Goal: Task Accomplishment & Management: Use online tool/utility

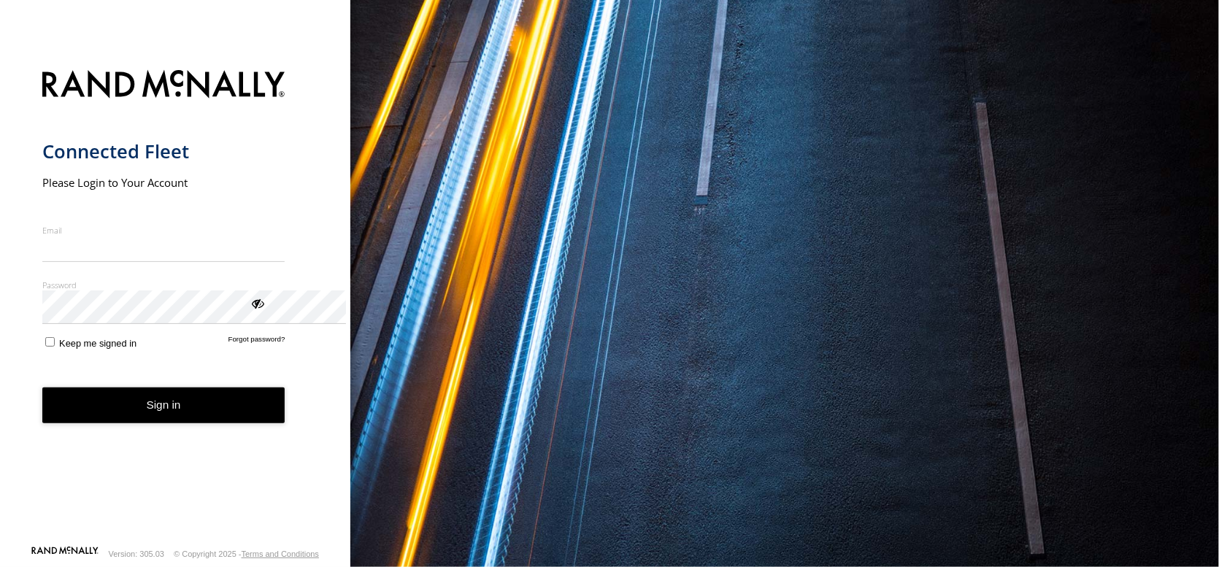
type input "**********"
click at [191, 423] on button "Sign in" at bounding box center [163, 406] width 243 height 36
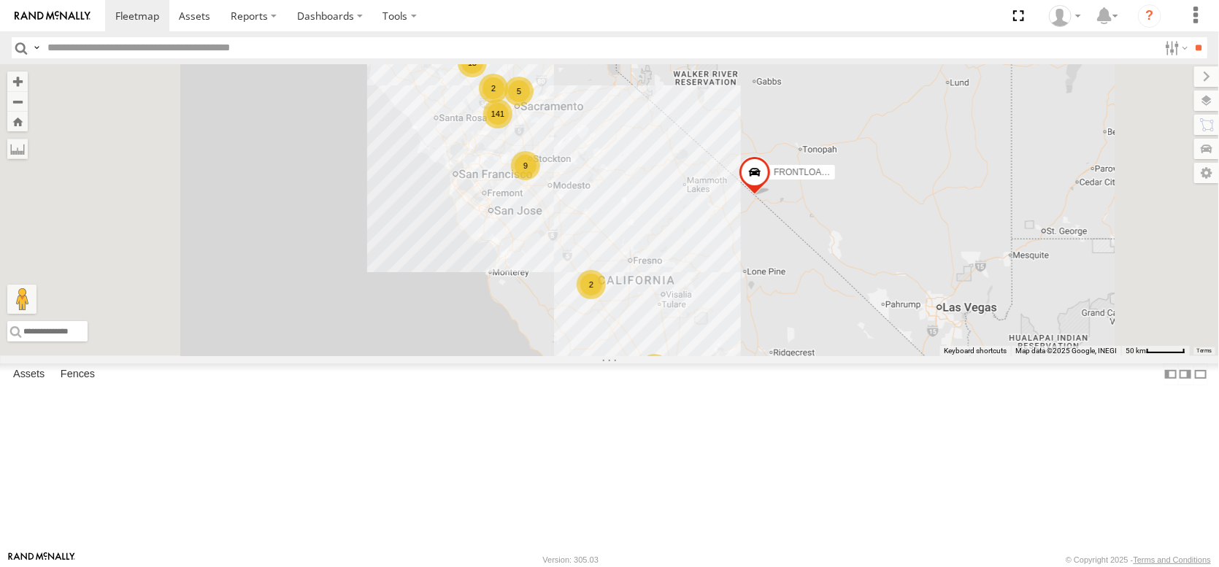
drag, startPoint x: 89, startPoint y: 228, endPoint x: 78, endPoint y: 252, distance: 25.8
click at [0, 0] on div "AL2302 Almond Trailers I-5 Bakersfield 35.32534 -119.29382 AL2329 Almond Traile…" at bounding box center [0, 0] width 0 height 0
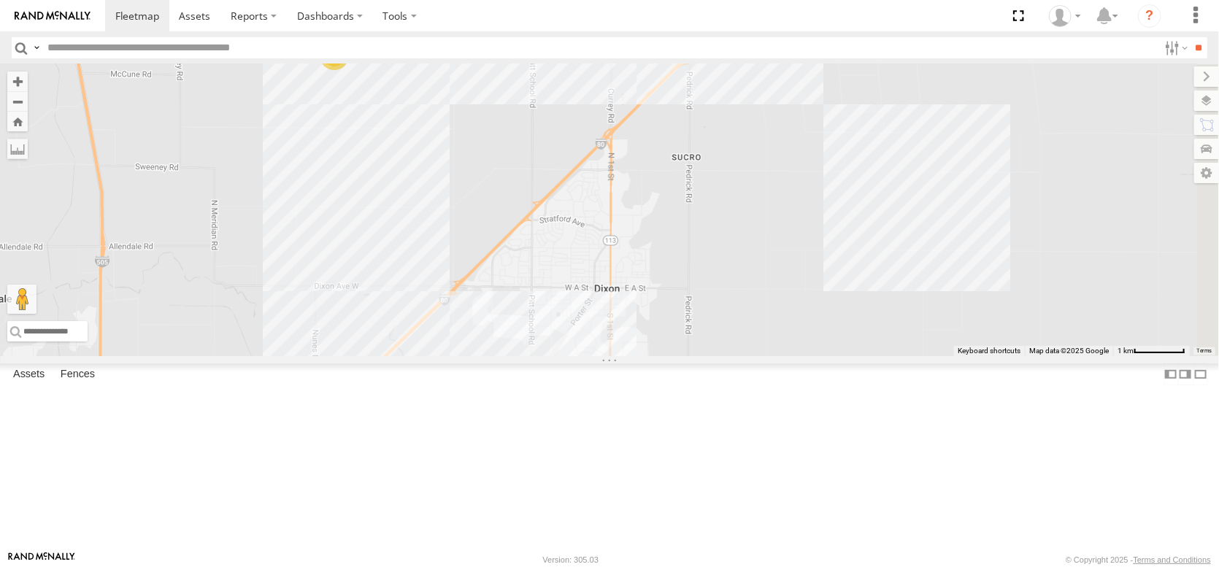
drag, startPoint x: 1029, startPoint y: 190, endPoint x: 631, endPoint y: 223, distance: 399.2
click at [631, 223] on div "FRONTLOADER JD344H AL2288 AL2309 5" at bounding box center [609, 210] width 1219 height 292
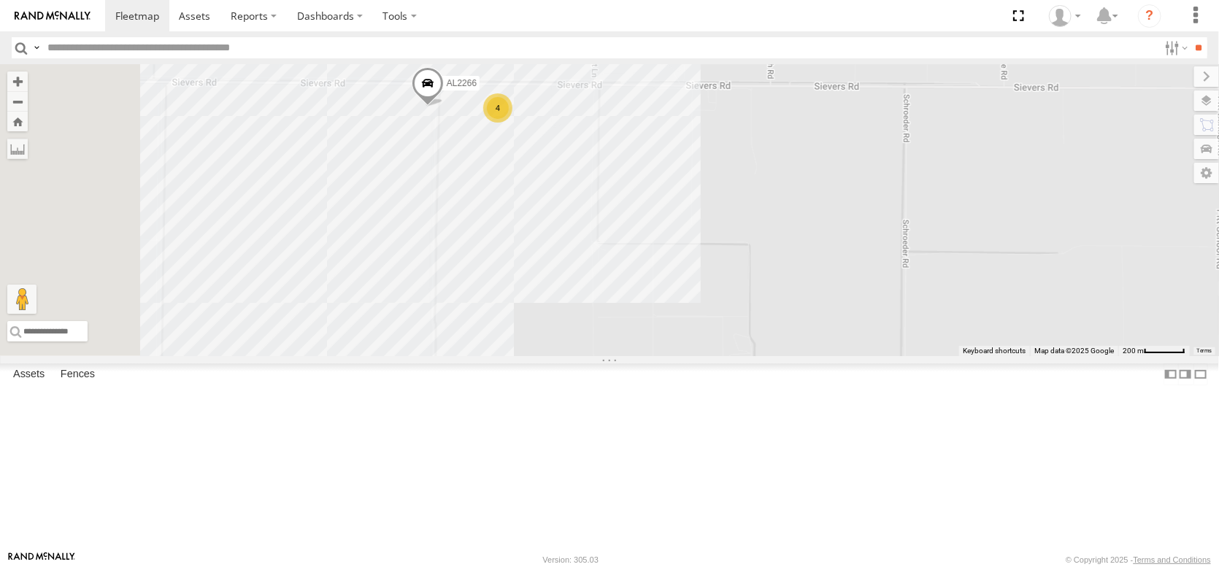
drag, startPoint x: 423, startPoint y: 156, endPoint x: 557, endPoint y: 284, distance: 184.8
click at [561, 296] on div "FRONTLOADER JD344H AL2288 AL2309 AL2266 4" at bounding box center [609, 210] width 1219 height 292
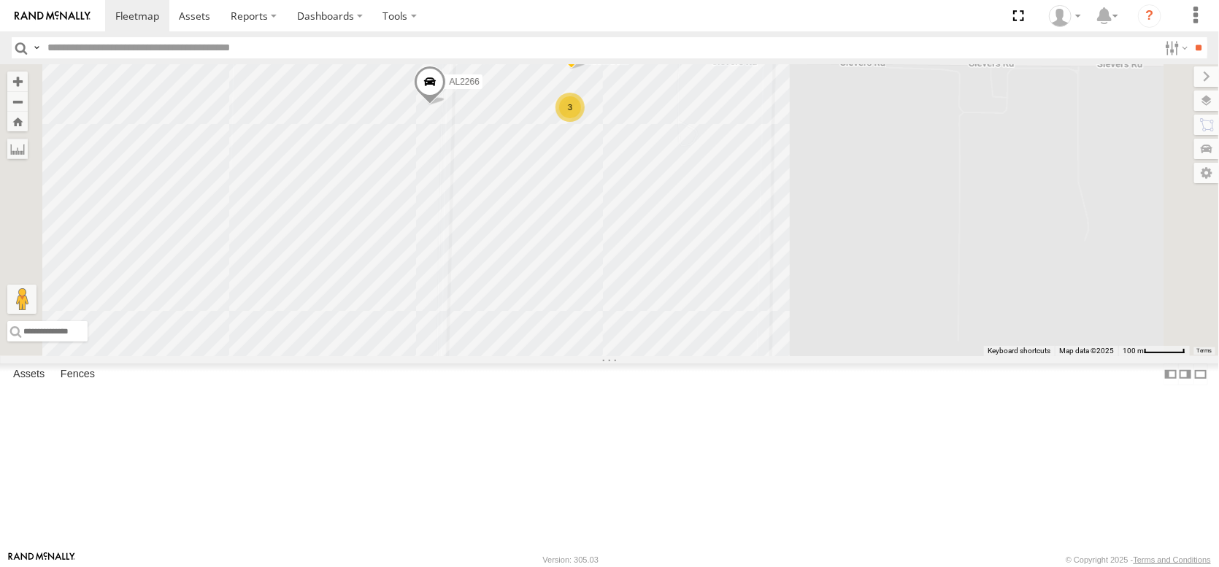
click at [585, 122] on div "3" at bounding box center [570, 107] width 29 height 29
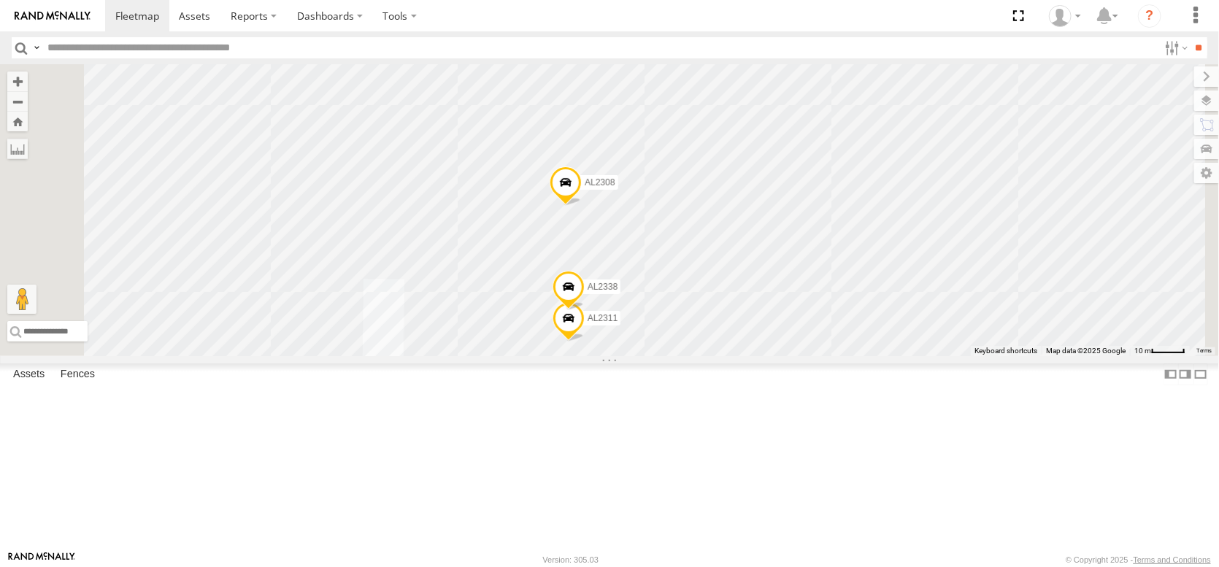
drag, startPoint x: 705, startPoint y: 213, endPoint x: 696, endPoint y: 323, distance: 110.6
click at [696, 325] on div "FRONTLOADER JD344H AL2288 AL2309 AL2266 AL2304 AL2311 AL2338 AL2308" at bounding box center [609, 210] width 1219 height 292
drag, startPoint x: 692, startPoint y: 245, endPoint x: 685, endPoint y: 262, distance: 18.3
click at [685, 262] on div "FRONTLOADER JD344H AL2288 AL2309 AL2266 AL2304 AL2311 AL2338 AL2308" at bounding box center [609, 210] width 1219 height 292
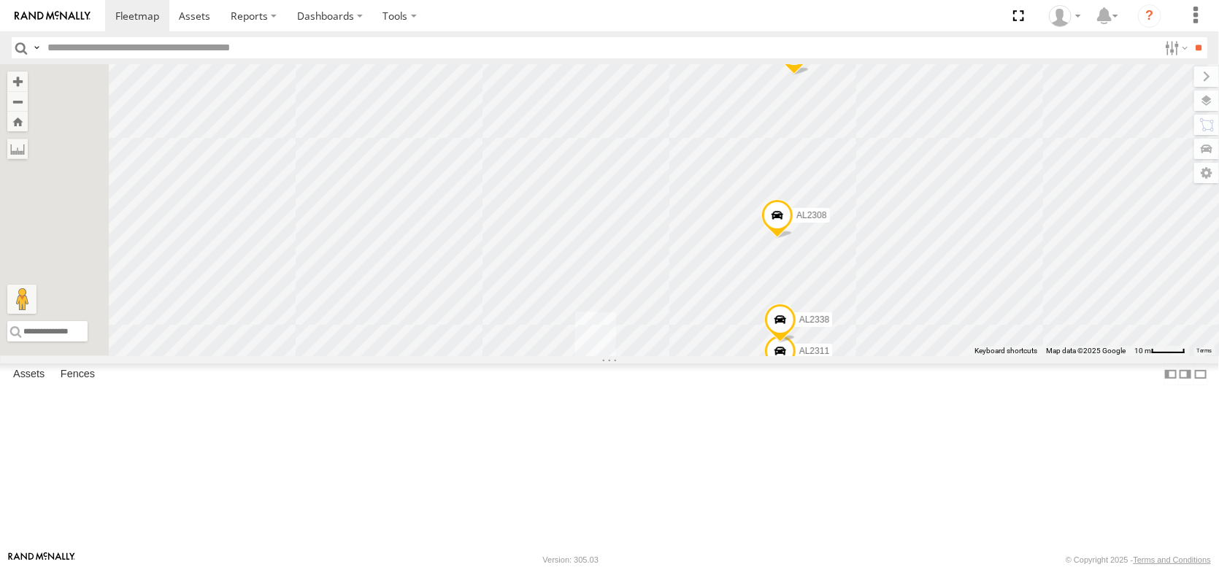
drag, startPoint x: 685, startPoint y: 262, endPoint x: 869, endPoint y: 272, distance: 184.2
click at [899, 285] on div "FRONTLOADER JD344H AL2288 AL2309 AL2266 AL2304 AL2311 AL2338 AL2308" at bounding box center [609, 210] width 1219 height 292
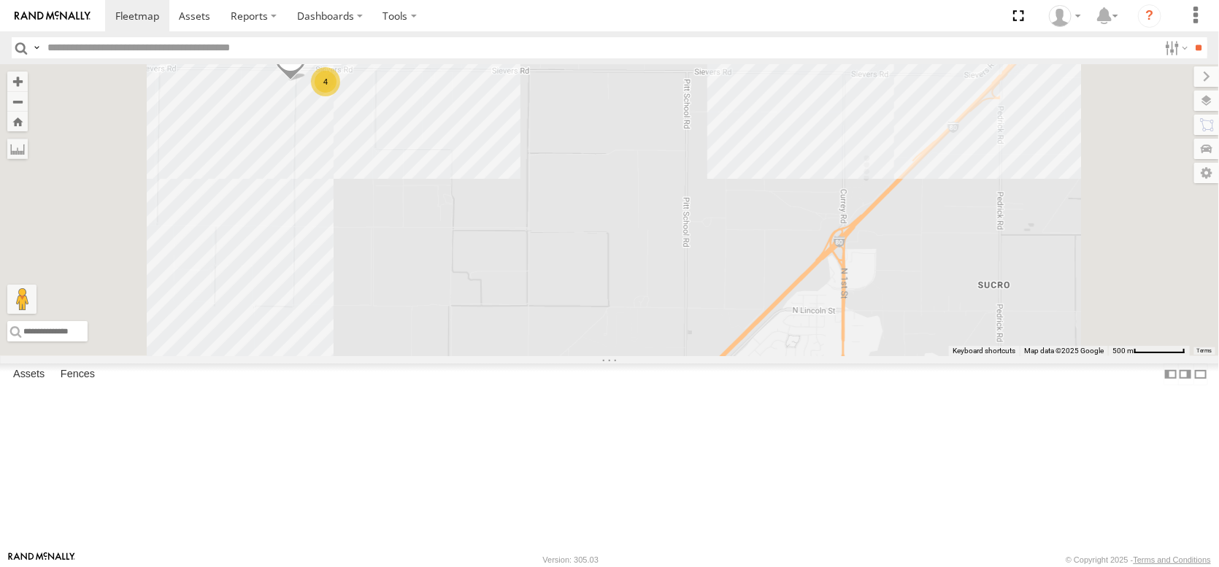
scroll to position [219, 0]
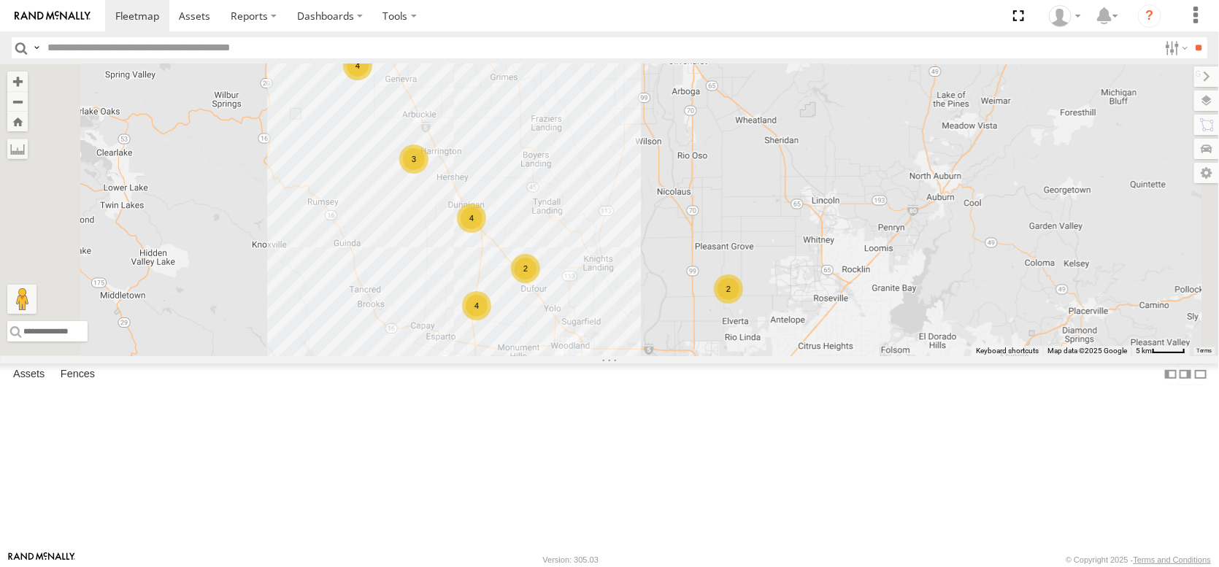
drag, startPoint x: 715, startPoint y: 356, endPoint x: 740, endPoint y: 261, distance: 97.2
click at [740, 265] on div "FRONTLOADER JD344H 4 4 3 4 2 3 AL2292 2" at bounding box center [609, 210] width 1219 height 292
